Goal: Task Accomplishment & Management: Manage account settings

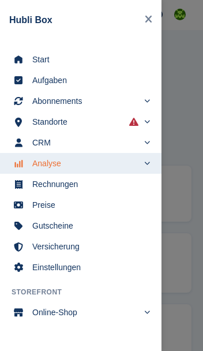
click at [42, 59] on span "Start" at bounding box center [88, 59] width 112 height 16
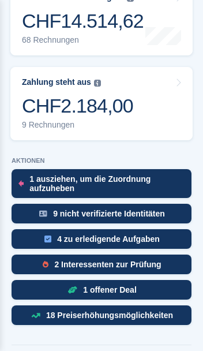
scroll to position [403, 0]
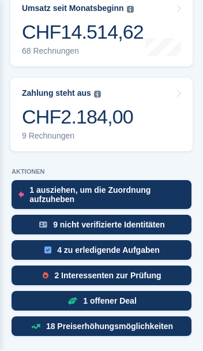
click at [164, 265] on div "2 Interessenten zur Prüfung" at bounding box center [102, 275] width 180 height 20
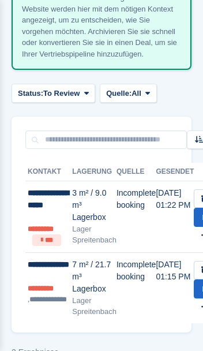
scroll to position [182, 0]
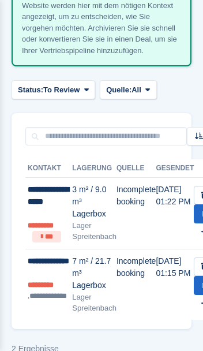
click at [43, 217] on div "**********" at bounding box center [50, 202] width 44 height 36
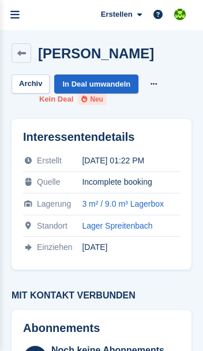
click at [21, 16] on link "menu" at bounding box center [15, 15] width 30 height 30
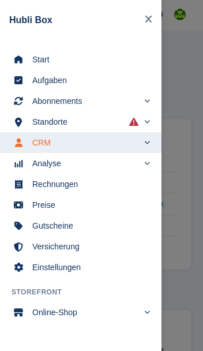
click at [42, 57] on span "Start" at bounding box center [88, 59] width 112 height 16
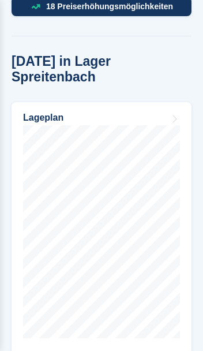
scroll to position [723, 0]
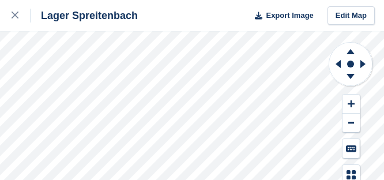
click at [203, 12] on button "Export Image" at bounding box center [281, 15] width 66 height 19
